Goal: Task Accomplishment & Management: Use online tool/utility

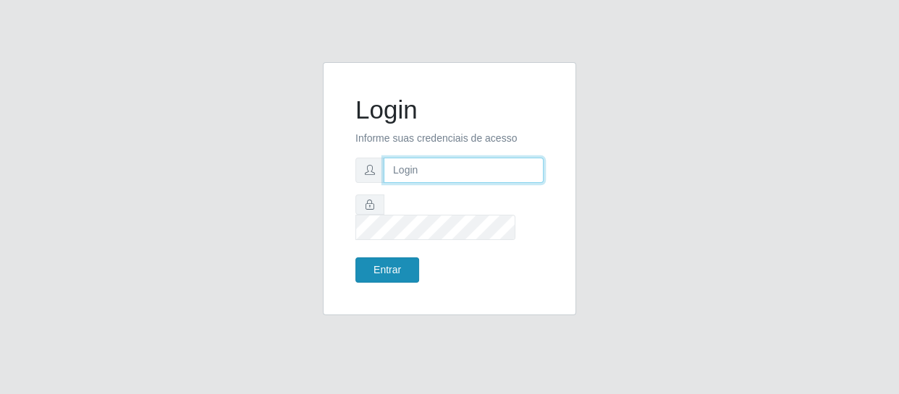
type input "[EMAIL_ADDRESS][DOMAIN_NAME]"
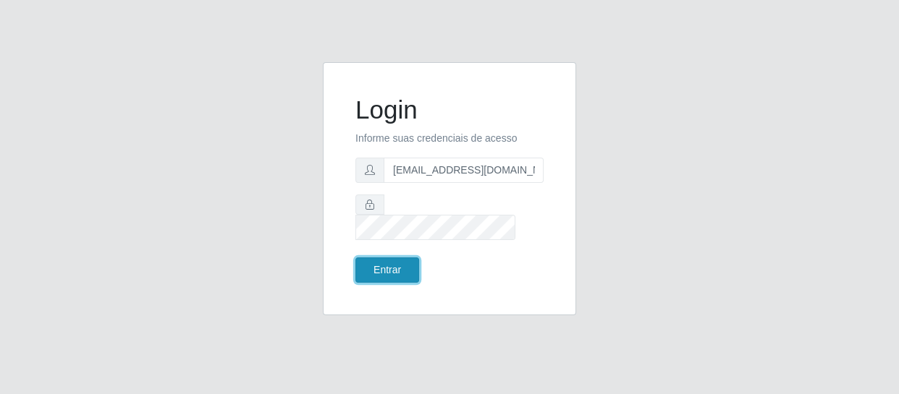
click at [382, 262] on button "Entrar" at bounding box center [387, 270] width 64 height 25
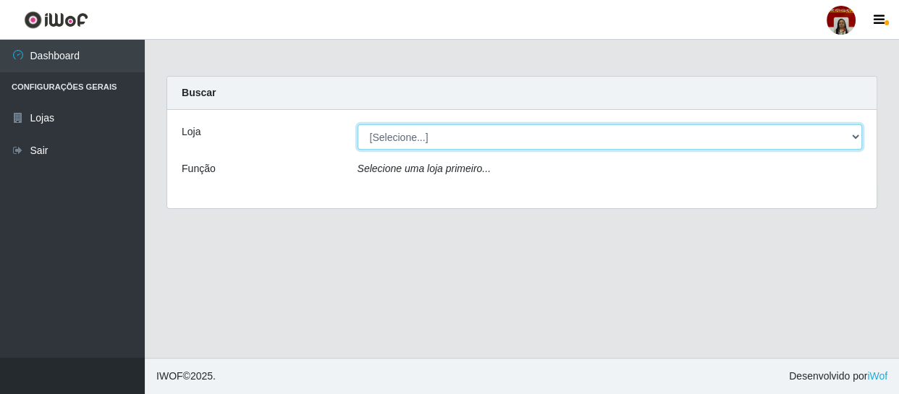
click at [449, 142] on select "[Selecione...] Mar Vermelho - Loja 04" at bounding box center [609, 136] width 505 height 25
select select "251"
click at [357, 124] on select "[Selecione...] Mar Vermelho - Loja 04" at bounding box center [609, 136] width 505 height 25
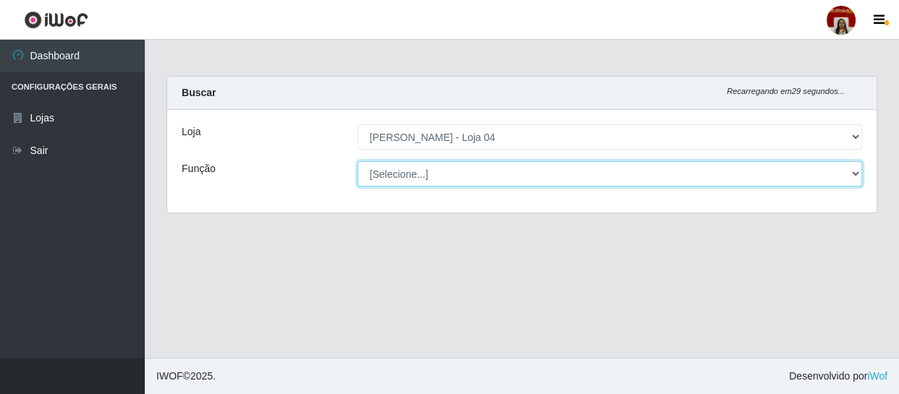
click at [449, 166] on select "[Selecione...] ASG ASG + ASG ++ Auxiliar de Depósito Auxiliar de Depósito + Aux…" at bounding box center [609, 173] width 505 height 25
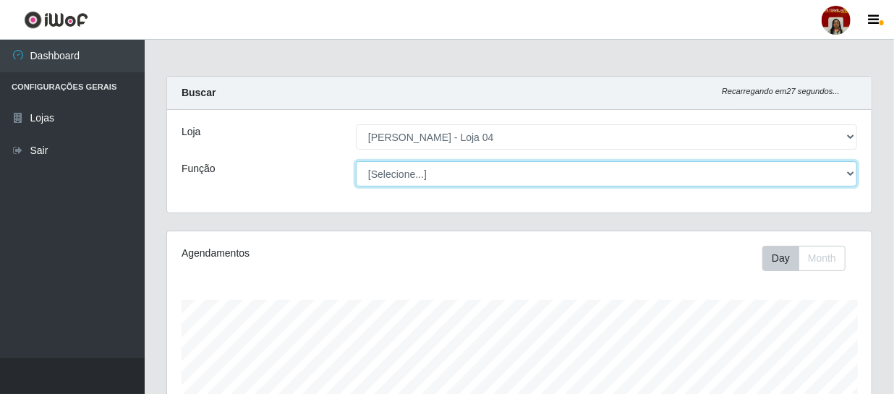
scroll to position [300, 705]
select select "112"
click at [356, 161] on select "[Selecione...] ASG ASG + ASG ++ Auxiliar de Depósito Auxiliar de Depósito + Aux…" at bounding box center [606, 173] width 501 height 25
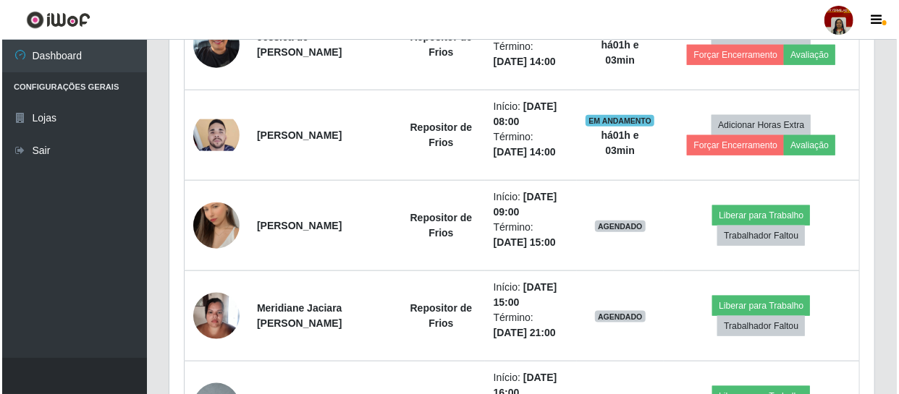
scroll to position [658, 0]
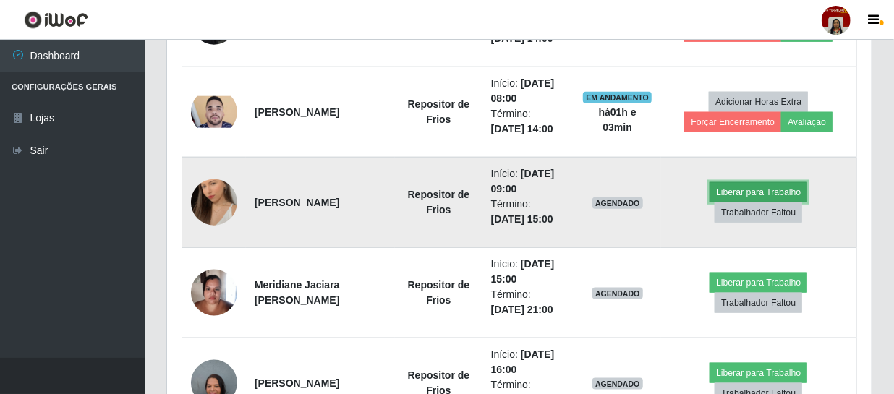
click at [768, 194] on button "Liberar para Trabalho" at bounding box center [759, 192] width 98 height 20
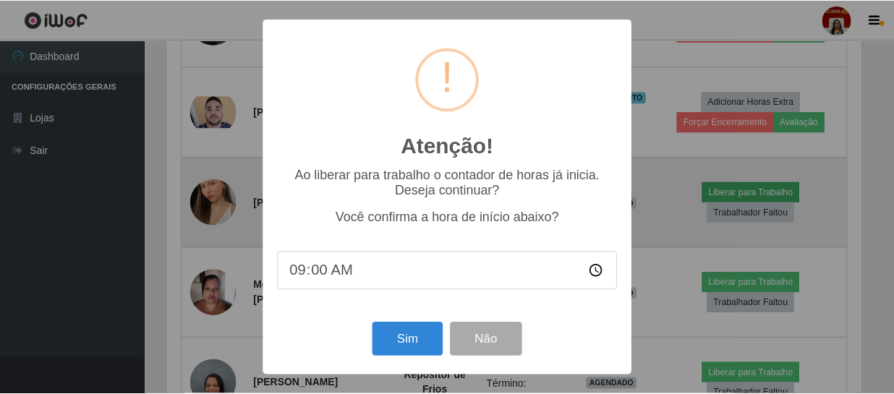
scroll to position [300, 698]
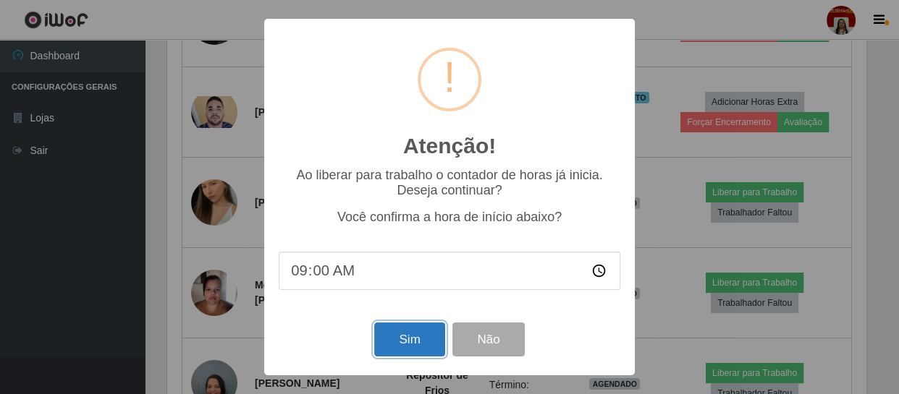
click at [410, 340] on button "Sim" at bounding box center [409, 340] width 70 height 34
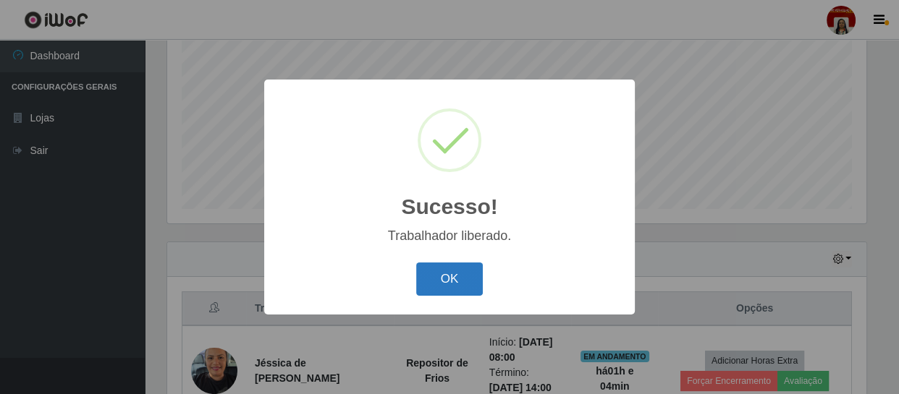
click at [456, 281] on button "OK" at bounding box center [449, 280] width 67 height 34
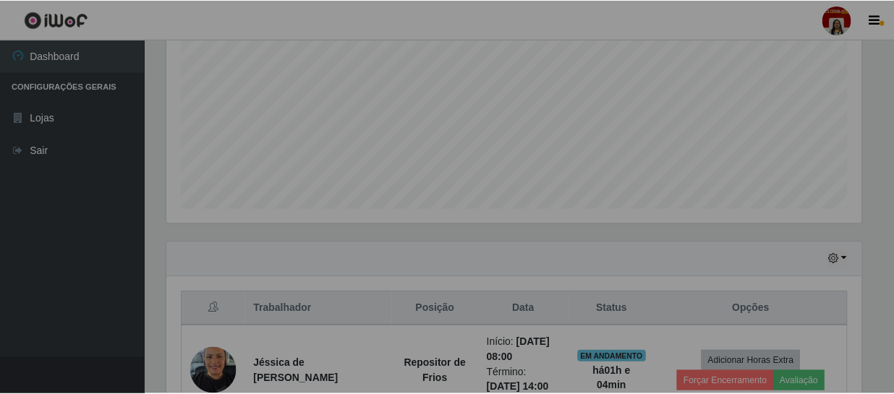
scroll to position [300, 705]
